Goal: Find specific page/section: Find specific page/section

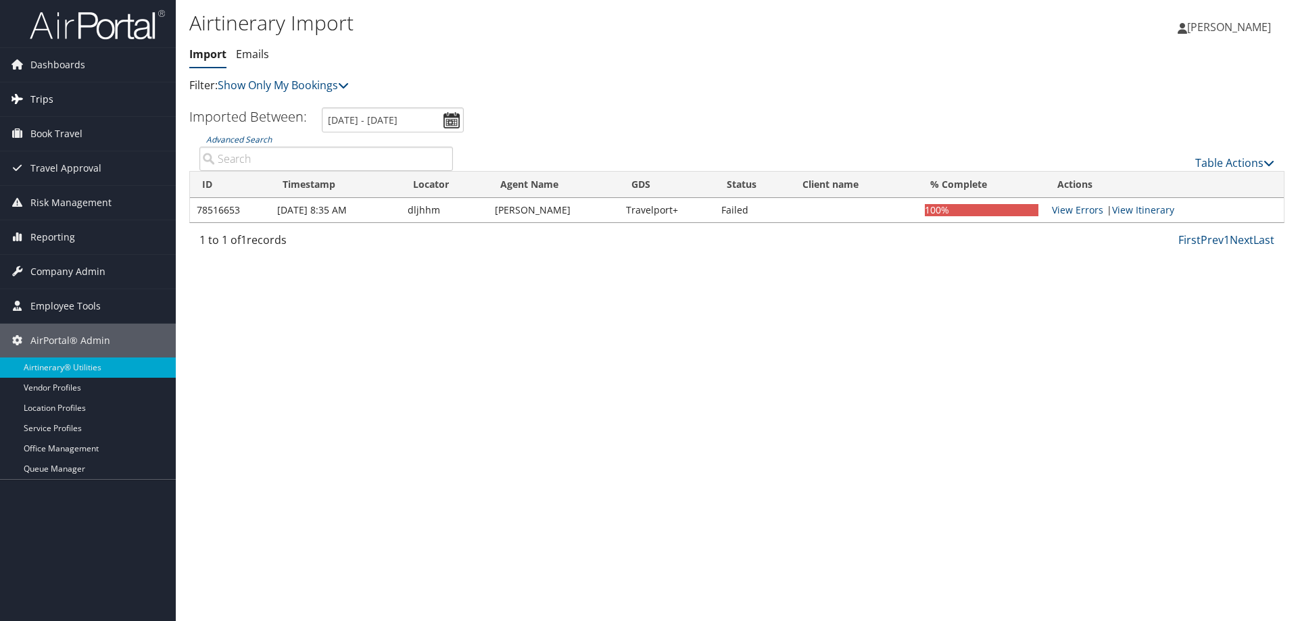
click at [64, 98] on link "Trips" at bounding box center [88, 99] width 176 height 34
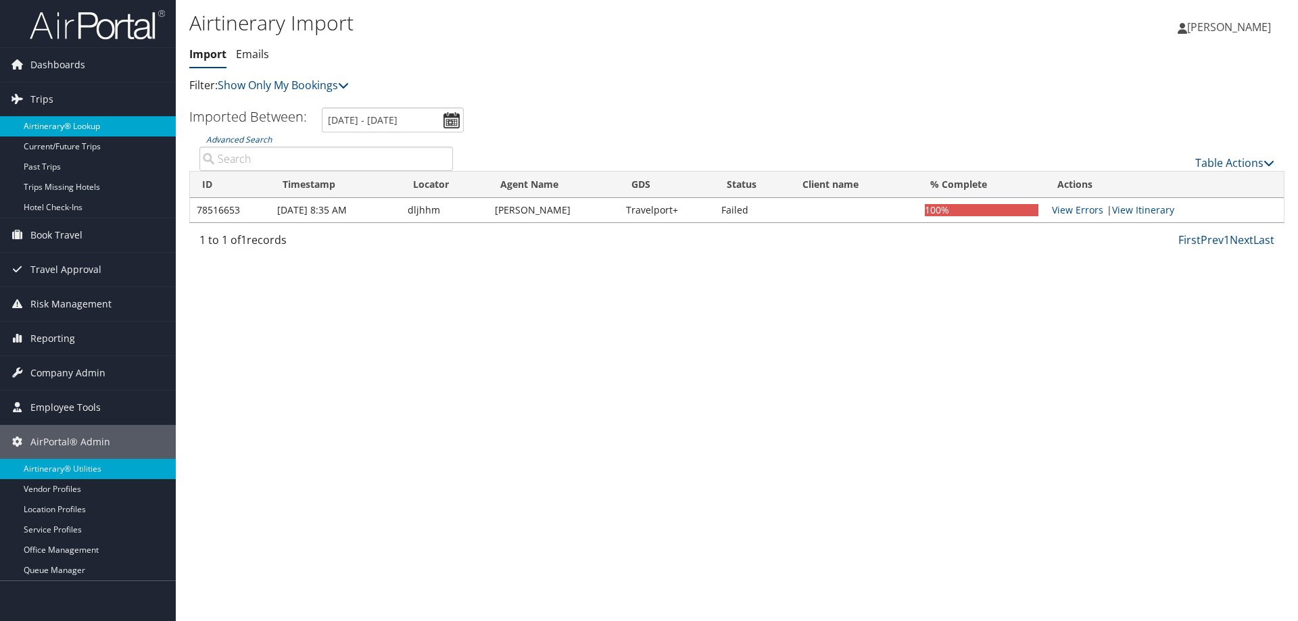
click at [66, 131] on link "Airtinerary® Lookup" at bounding box center [88, 126] width 176 height 20
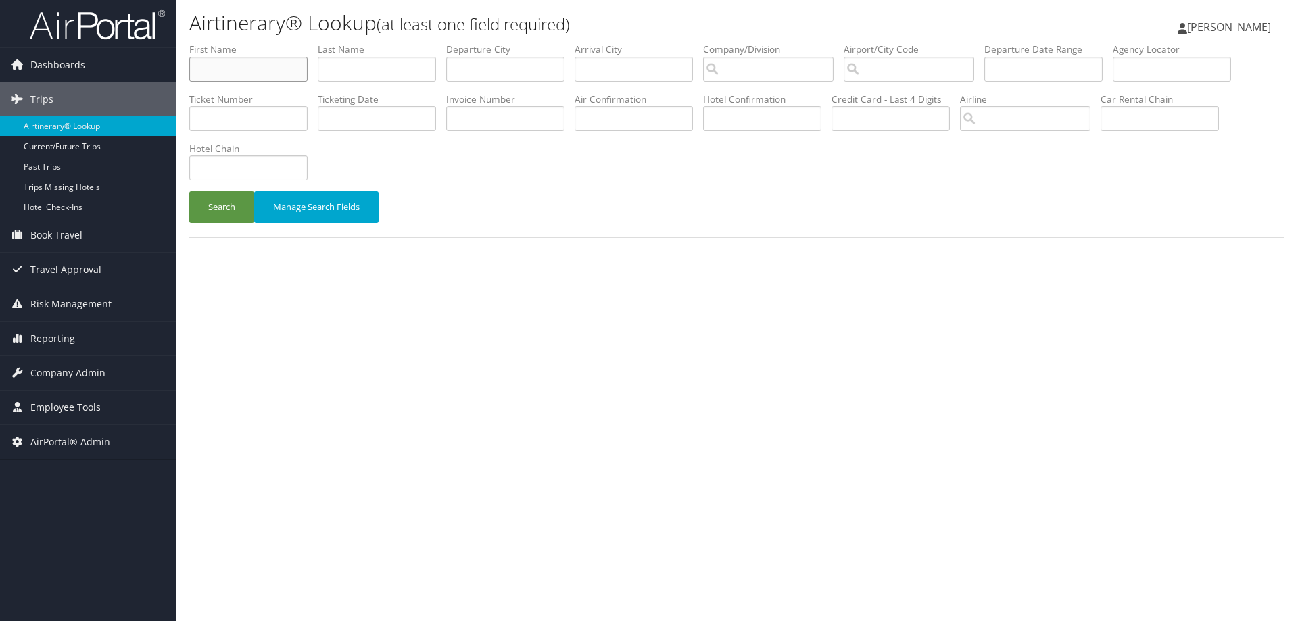
drag, startPoint x: 259, startPoint y: 80, endPoint x: 300, endPoint y: 80, distance: 41.2
click at [259, 80] on input "text" at bounding box center [248, 69] width 118 height 25
type input "matthew"
type input "hitchcock"
click at [189, 191] on button "Search" at bounding box center [221, 207] width 65 height 32
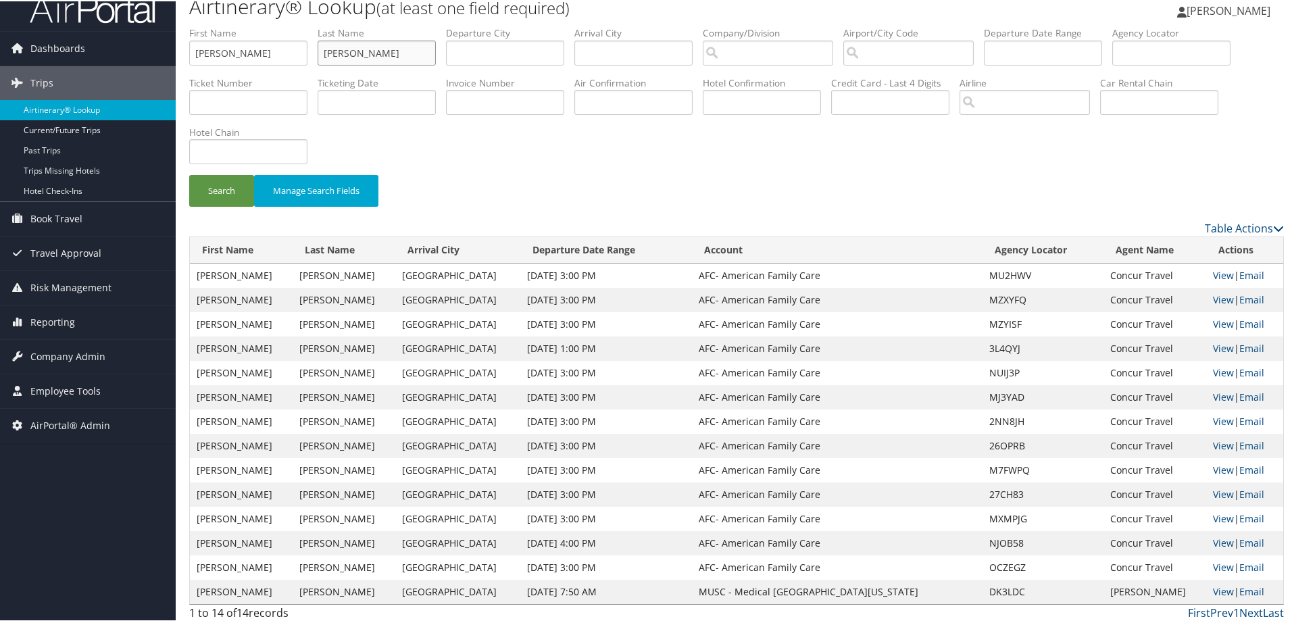
scroll to position [23, 0]
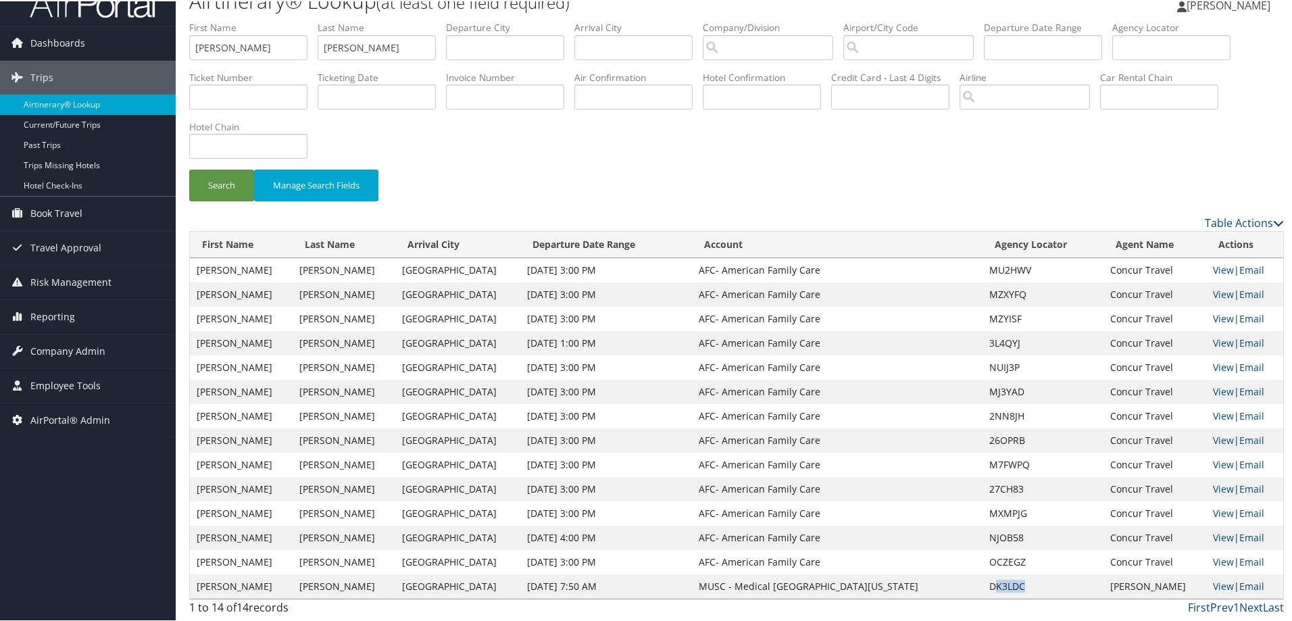
drag, startPoint x: 1017, startPoint y: 587, endPoint x: 977, endPoint y: 593, distance: 39.6
click at [983, 593] on td "DK3LDC" at bounding box center [1043, 585] width 121 height 24
click at [1213, 587] on link "View" at bounding box center [1223, 585] width 21 height 13
drag, startPoint x: 268, startPoint y: 55, endPoint x: 28, endPoint y: 17, distance: 243.6
click at [36, 28] on div "Dashboards AirPortal 360™ (Manager) AirPortal 360™ (Agent) My Travel Dashboard …" at bounding box center [649, 299] width 1298 height 644
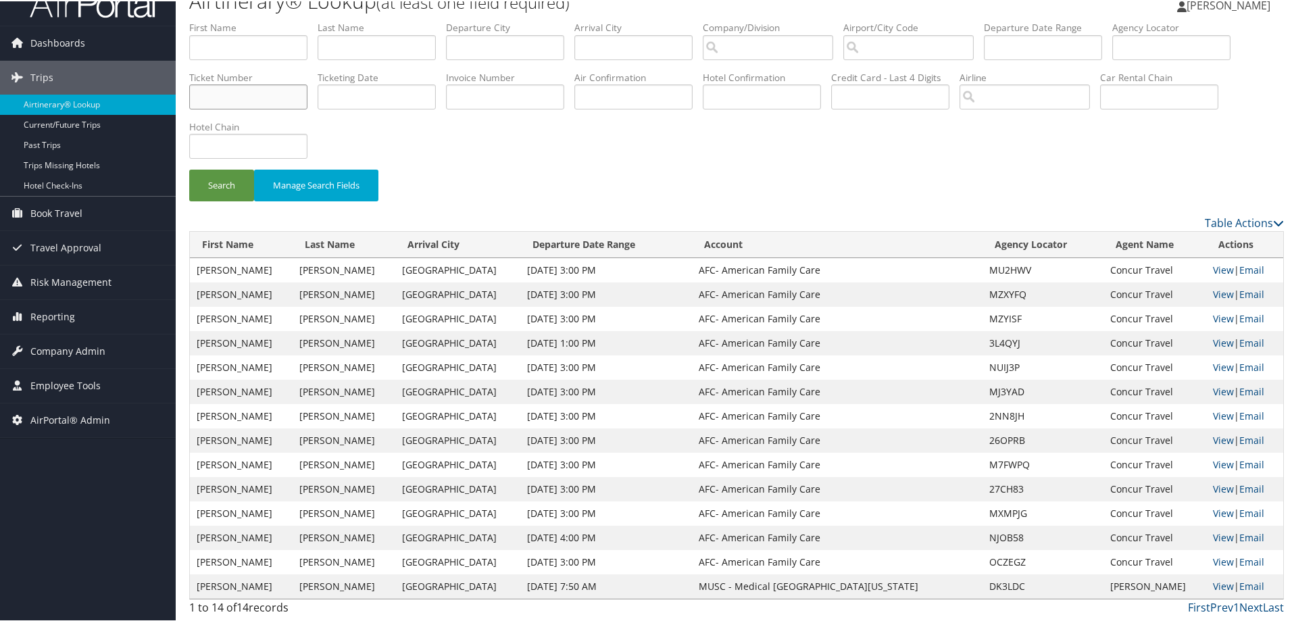
click at [255, 93] on input "text" at bounding box center [248, 95] width 118 height 25
type input "5264290687602"
click at [189, 168] on button "Search" at bounding box center [221, 184] width 65 height 32
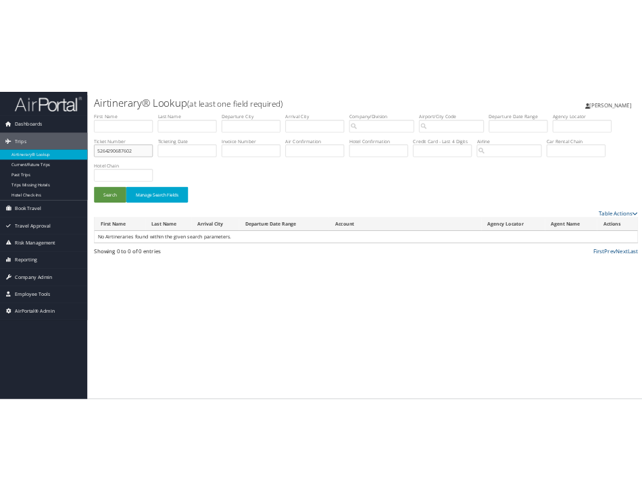
scroll to position [0, 0]
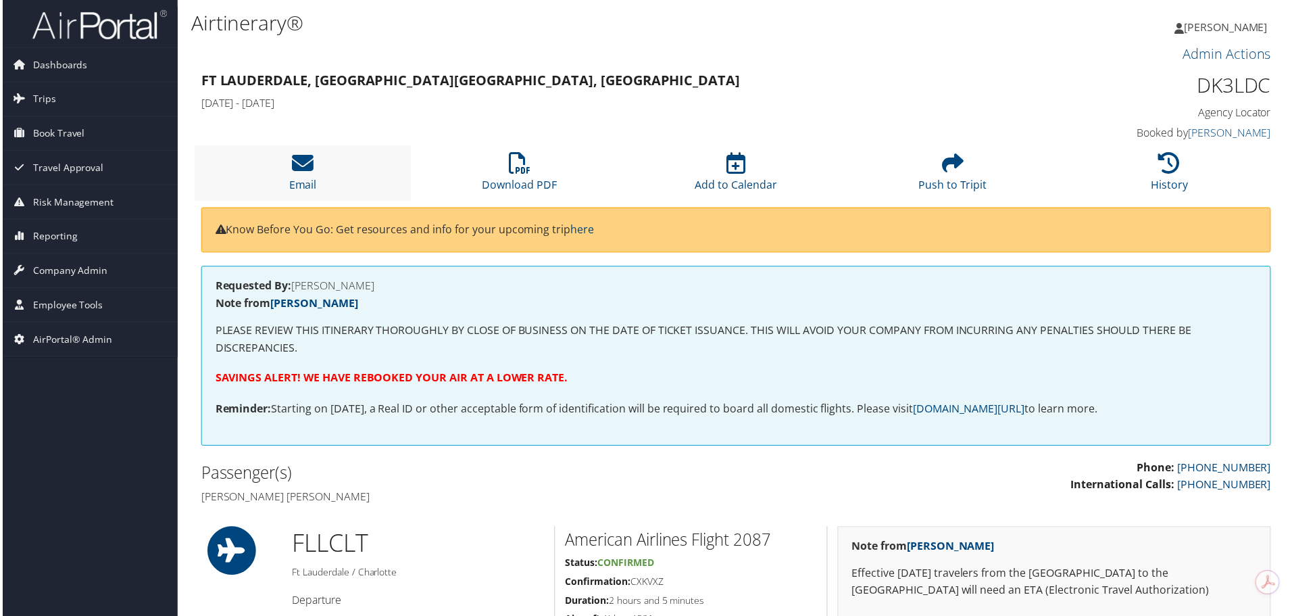
click at [274, 162] on li "Email" at bounding box center [302, 173] width 218 height 55
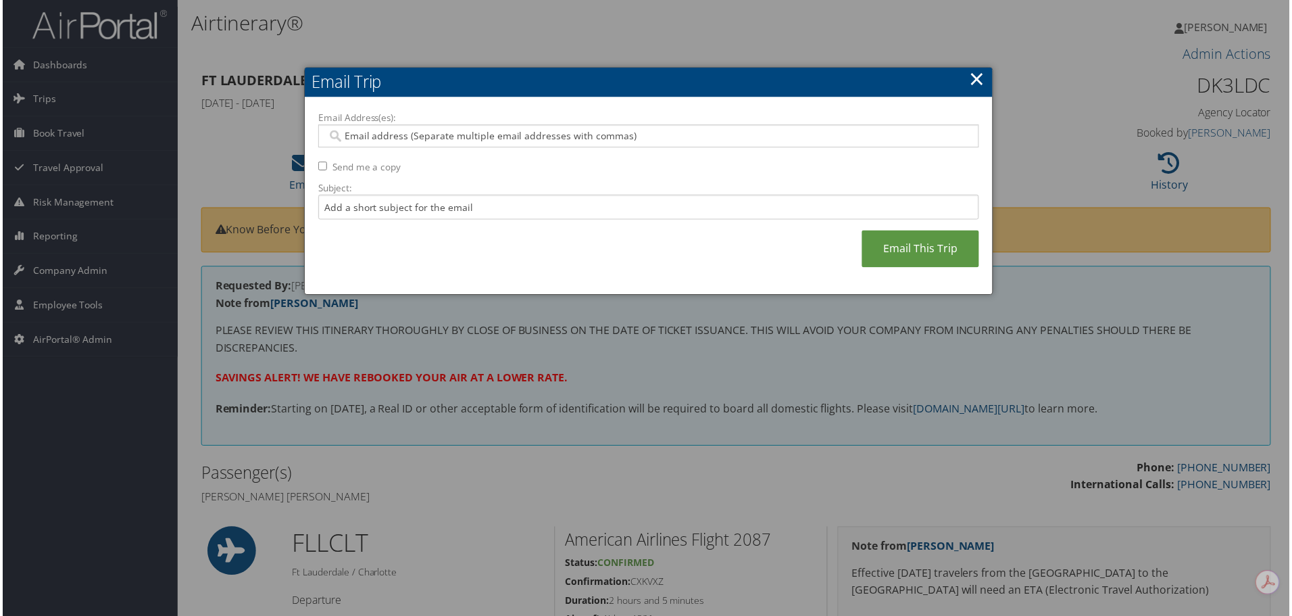
click at [508, 140] on input "Email Address(es):" at bounding box center [648, 137] width 645 height 14
type input "robiso"
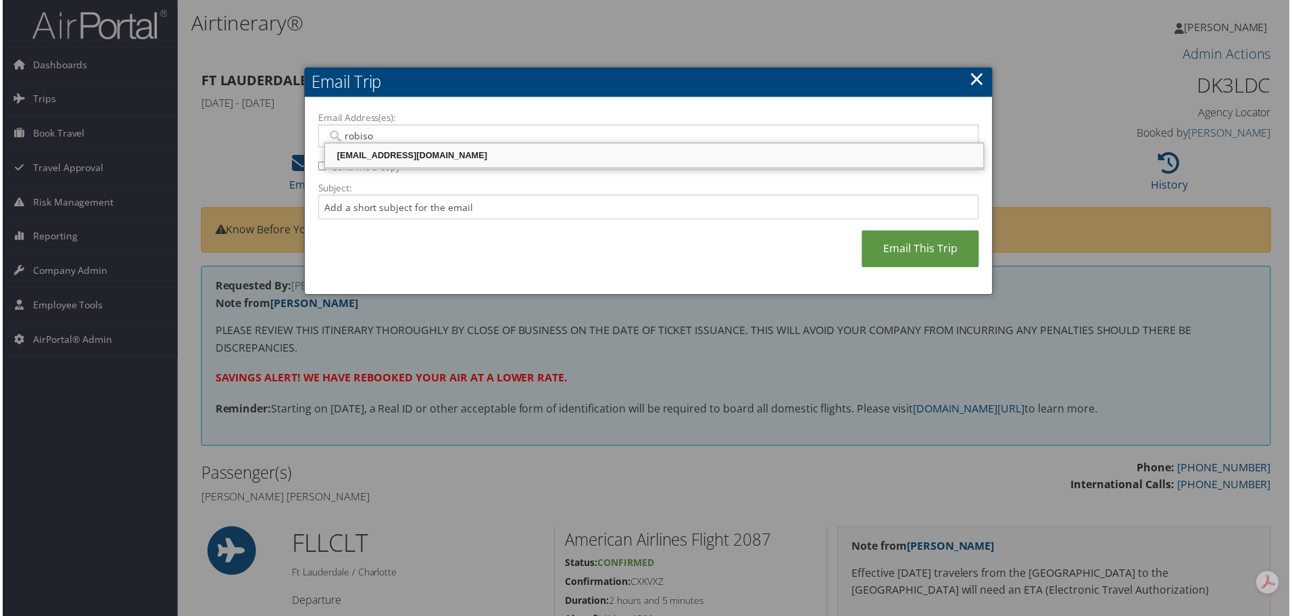
click at [481, 162] on div "[EMAIL_ADDRESS][DOMAIN_NAME]" at bounding box center [655, 156] width 658 height 14
type input "[EMAIL_ADDRESS][DOMAIN_NAME]"
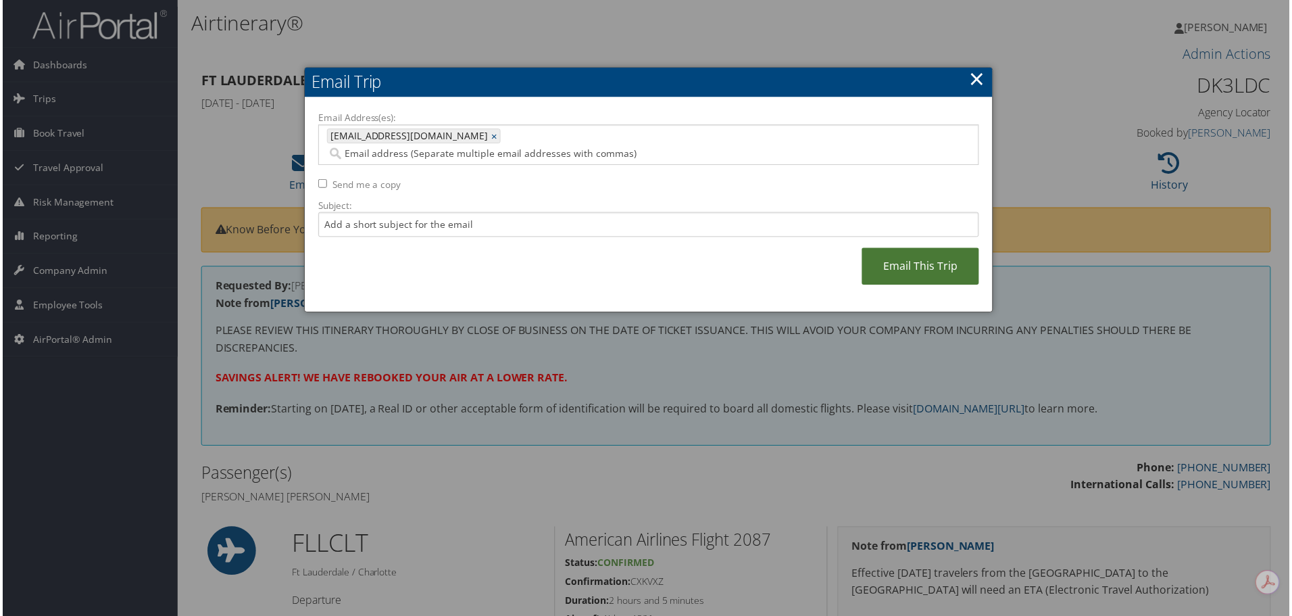
click at [897, 249] on link "Email This Trip" at bounding box center [922, 267] width 118 height 37
